Goal: Task Accomplishment & Management: Manage account settings

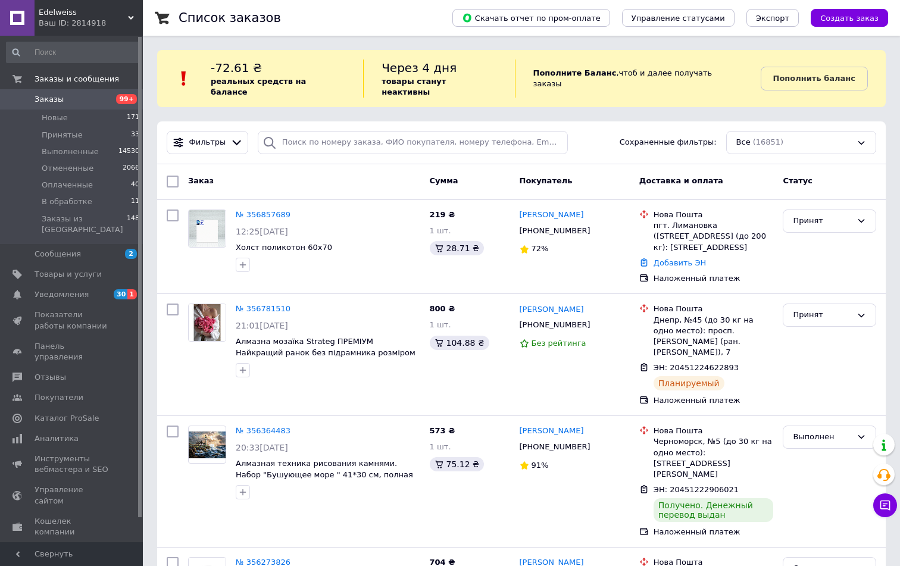
scroll to position [33, 0]
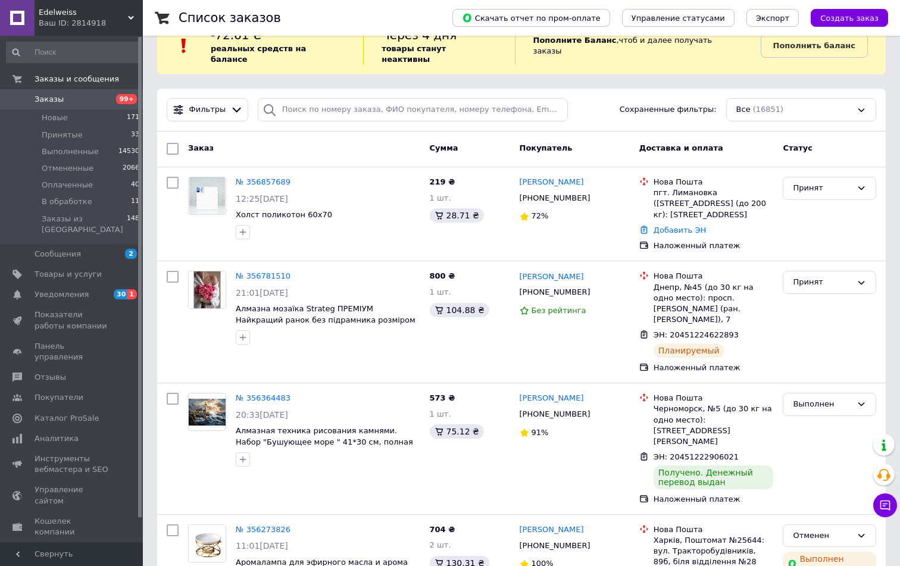
click at [51, 96] on span "Заказы" at bounding box center [49, 99] width 29 height 11
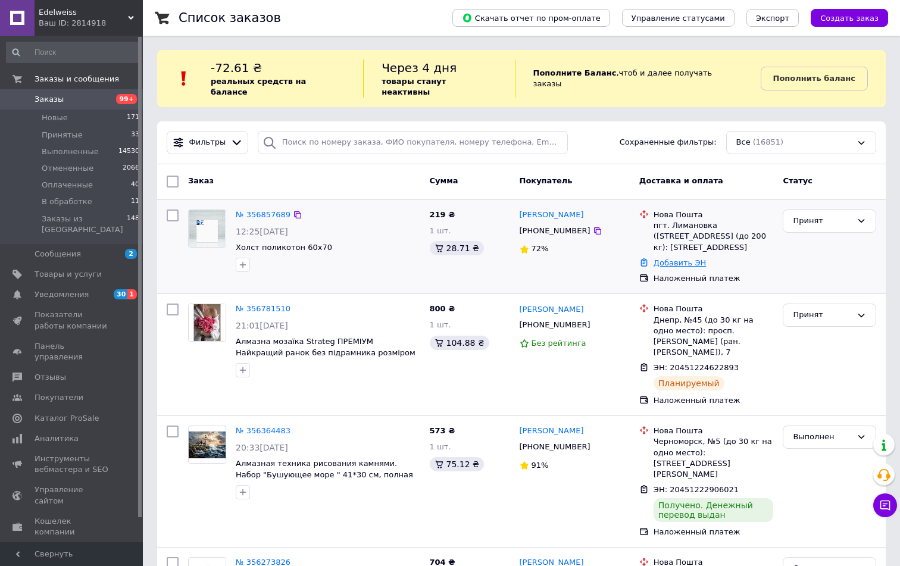
click at [676, 258] on link "Добавить ЭН" at bounding box center [679, 262] width 52 height 9
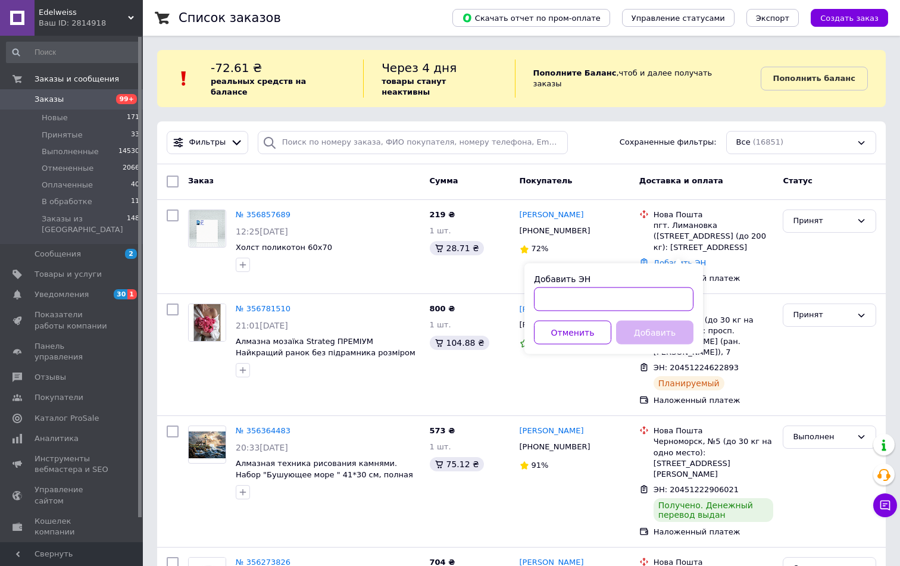
click at [623, 294] on input "Добавить ЭН" at bounding box center [613, 299] width 159 height 24
paste input "20451225171964"
type input "20451225171964"
click at [668, 337] on button "Добавить" at bounding box center [654, 333] width 77 height 24
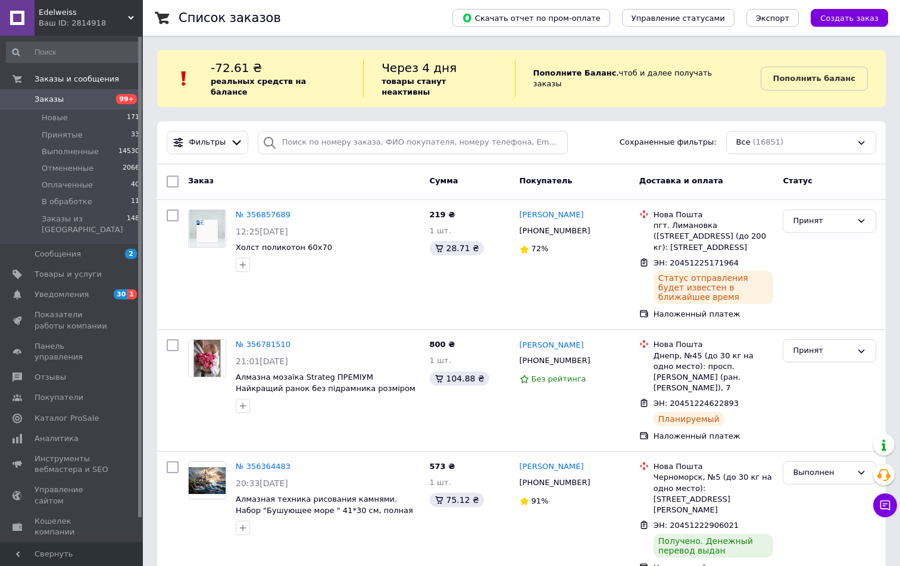
click at [42, 100] on span "Заказы" at bounding box center [49, 99] width 29 height 11
click at [322, 22] on div "Список заказов" at bounding box center [303, 18] width 250 height 36
click at [53, 95] on span "Заказы" at bounding box center [49, 99] width 29 height 11
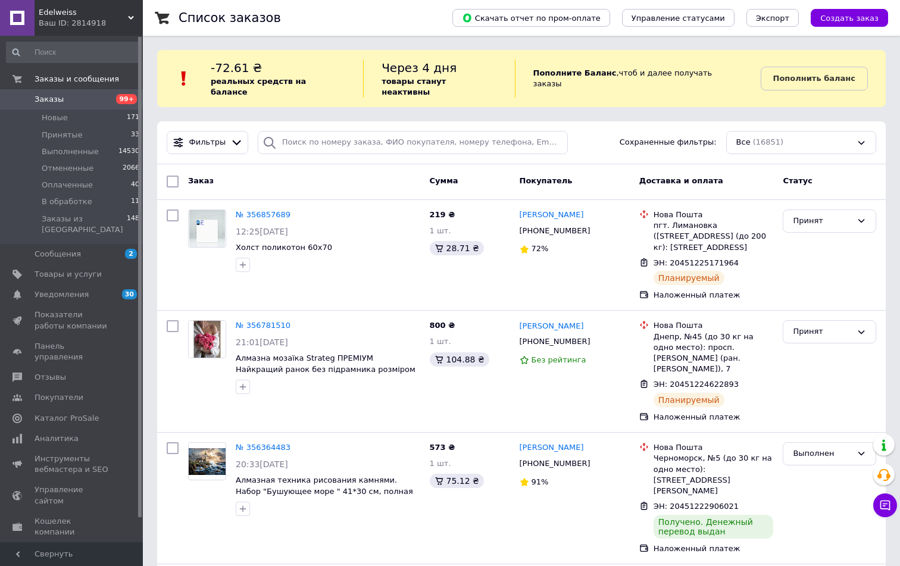
click at [48, 98] on span "Заказы" at bounding box center [49, 99] width 29 height 11
